Goal: Check status: Check status

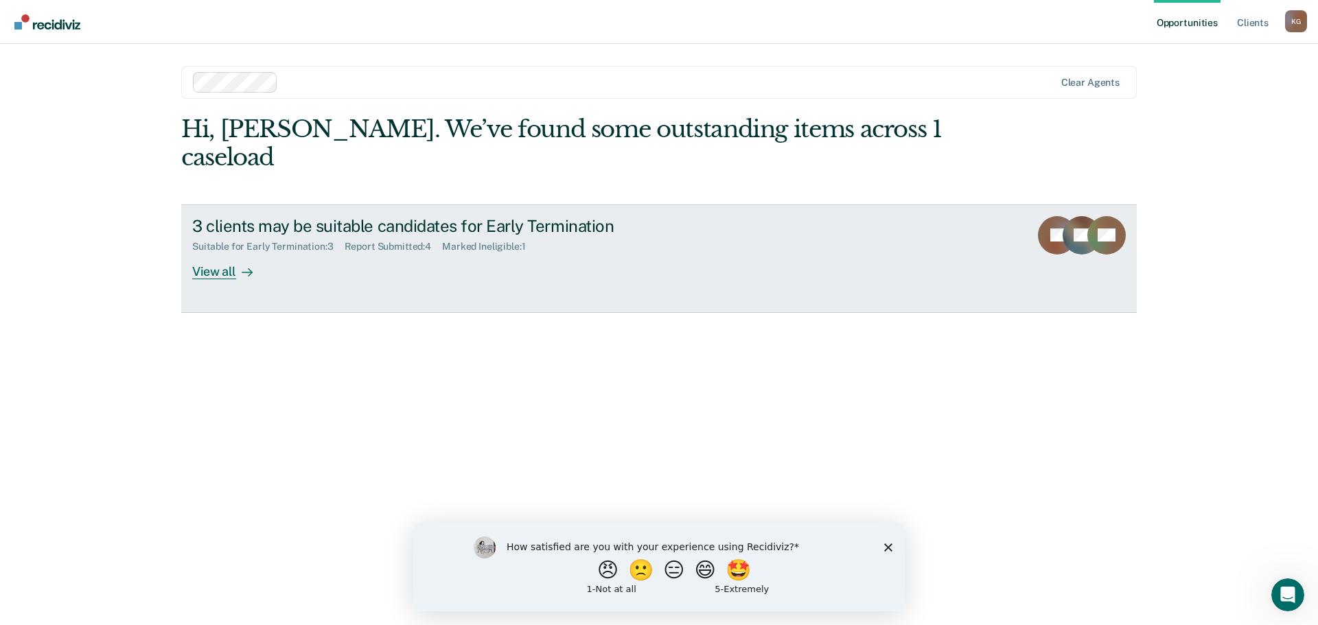
click at [227, 253] on div "View all" at bounding box center [230, 266] width 77 height 27
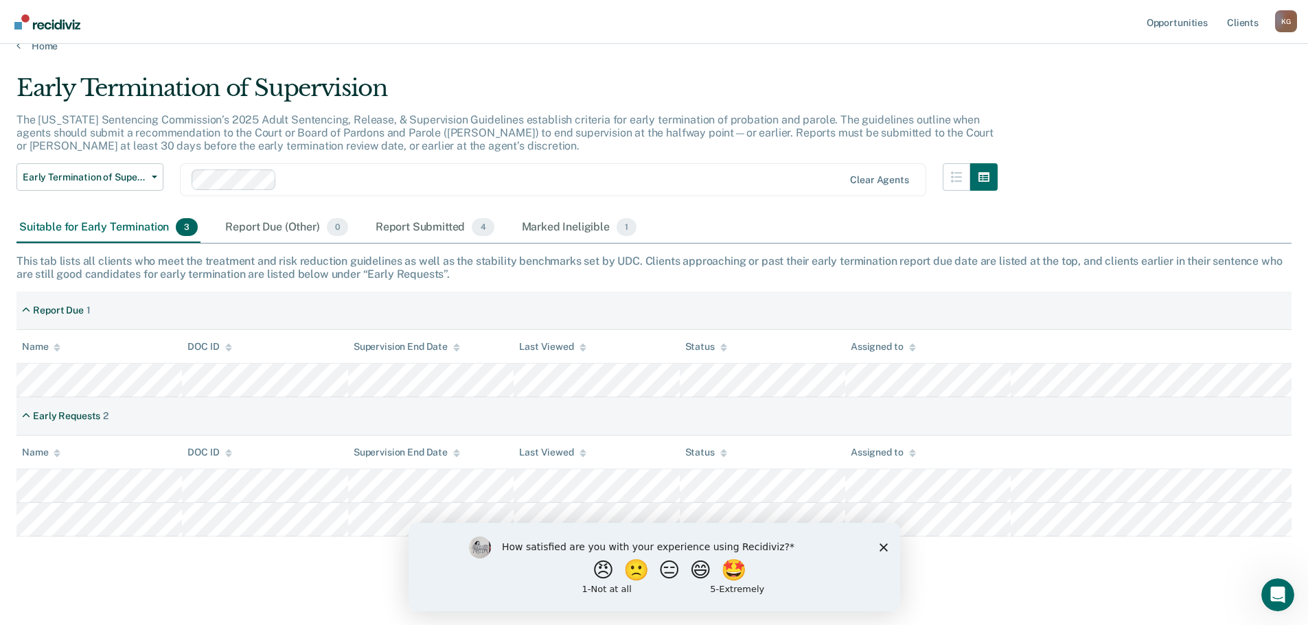
scroll to position [31, 0]
